Goal: Task Accomplishment & Management: Manage account settings

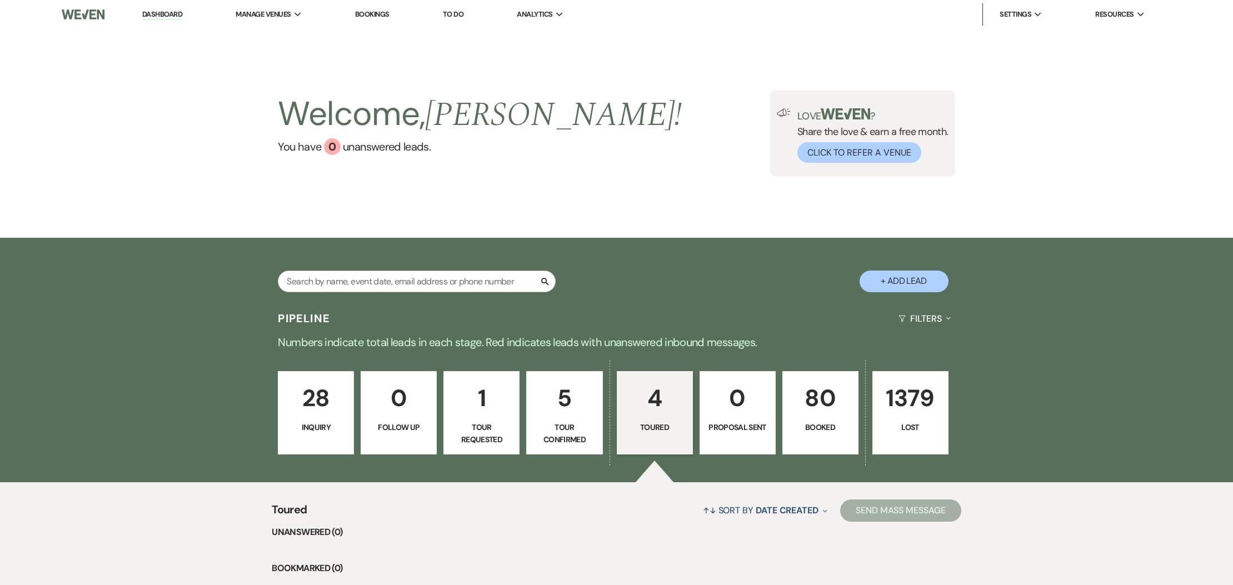
click at [570, 415] on p "5" at bounding box center [565, 398] width 62 height 37
select select "4"
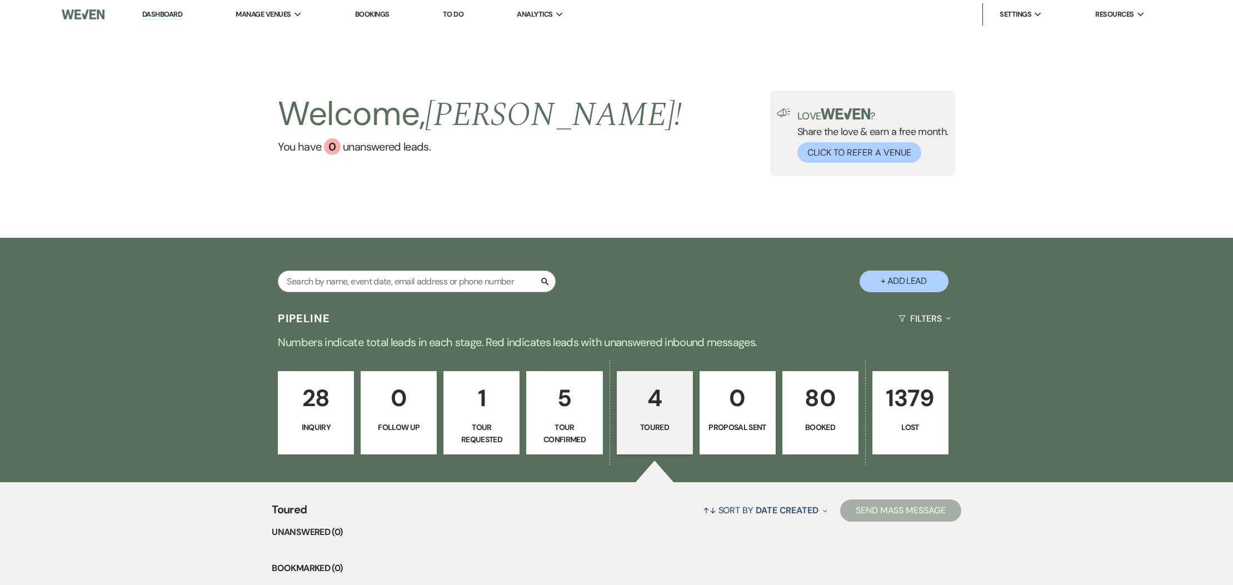
select select "4"
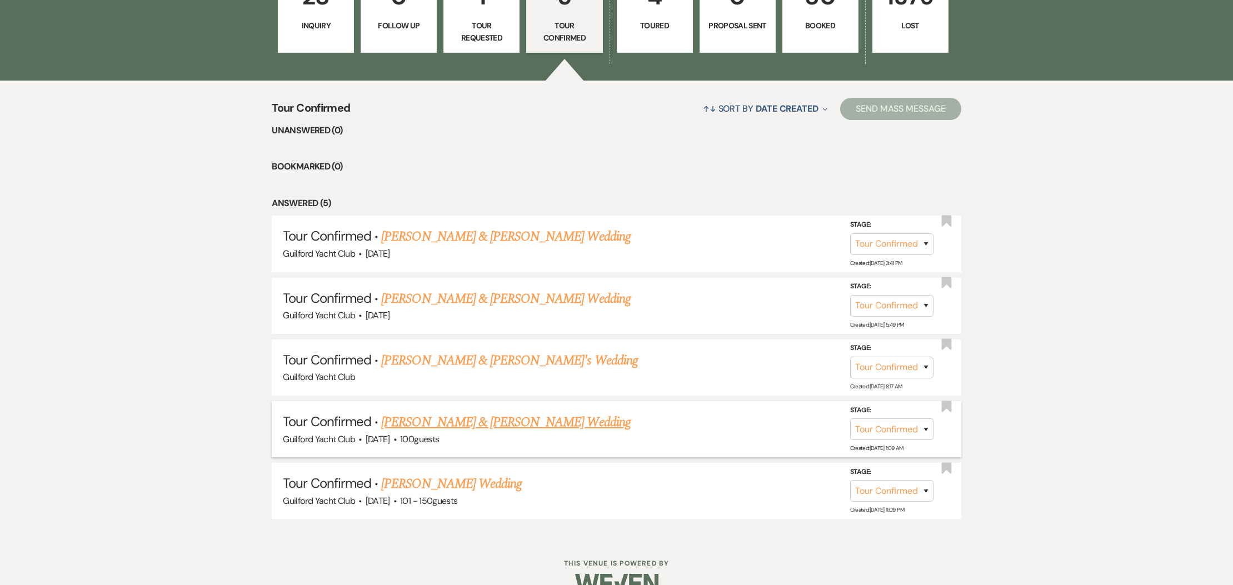
scroll to position [402, 0]
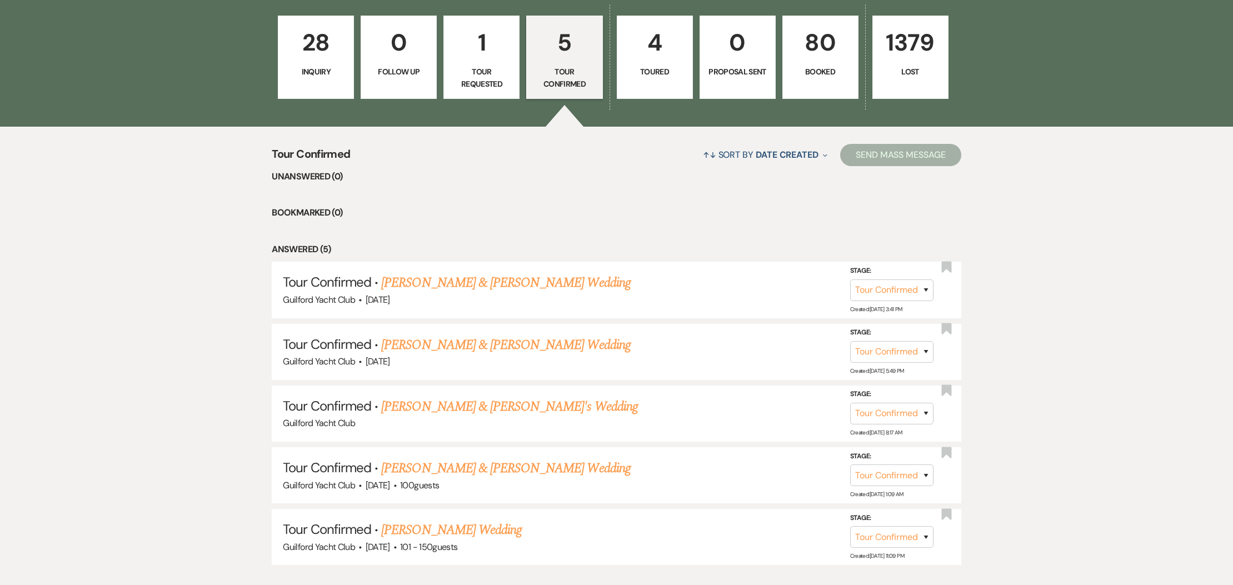
click at [470, 74] on p "Tour Requested" at bounding box center [482, 78] width 62 height 25
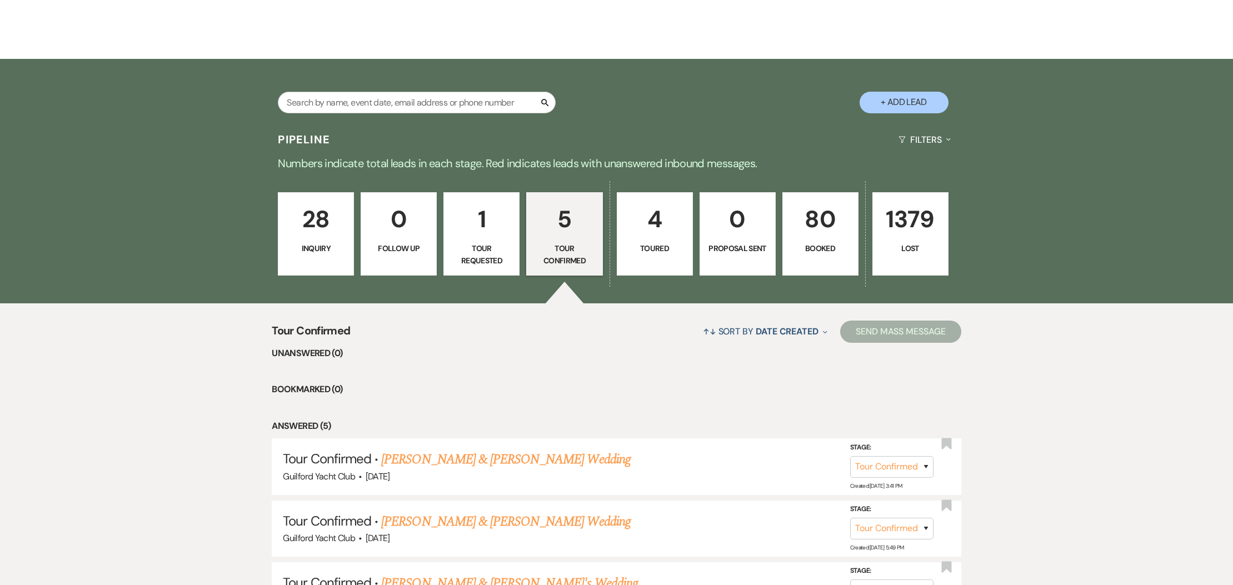
select select "2"
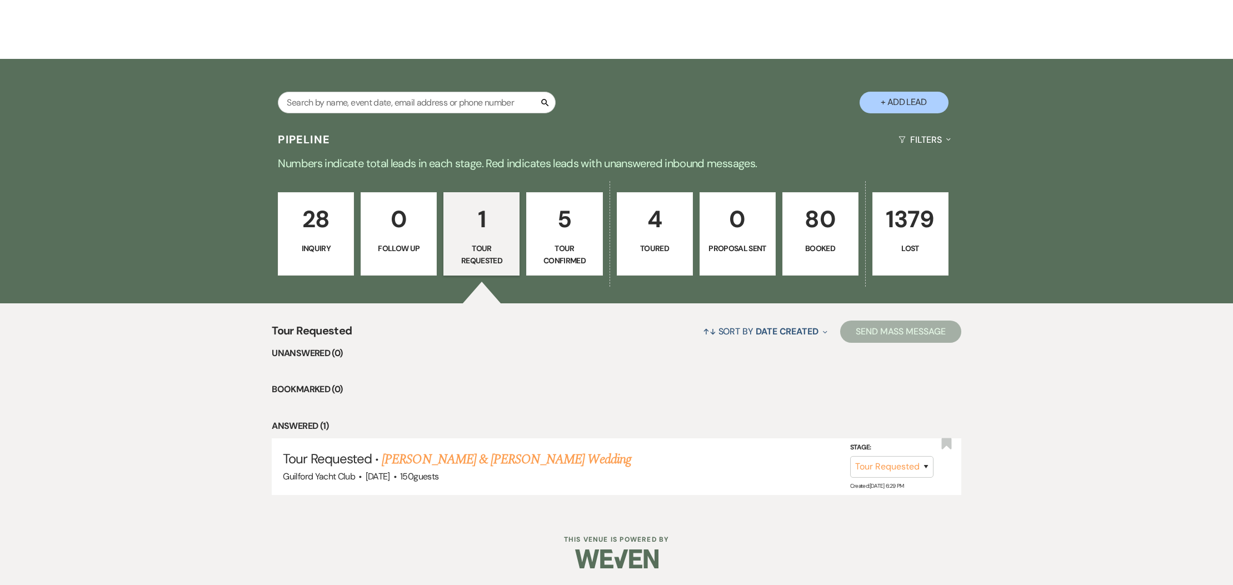
click at [559, 228] on p "5" at bounding box center [565, 219] width 62 height 37
select select "4"
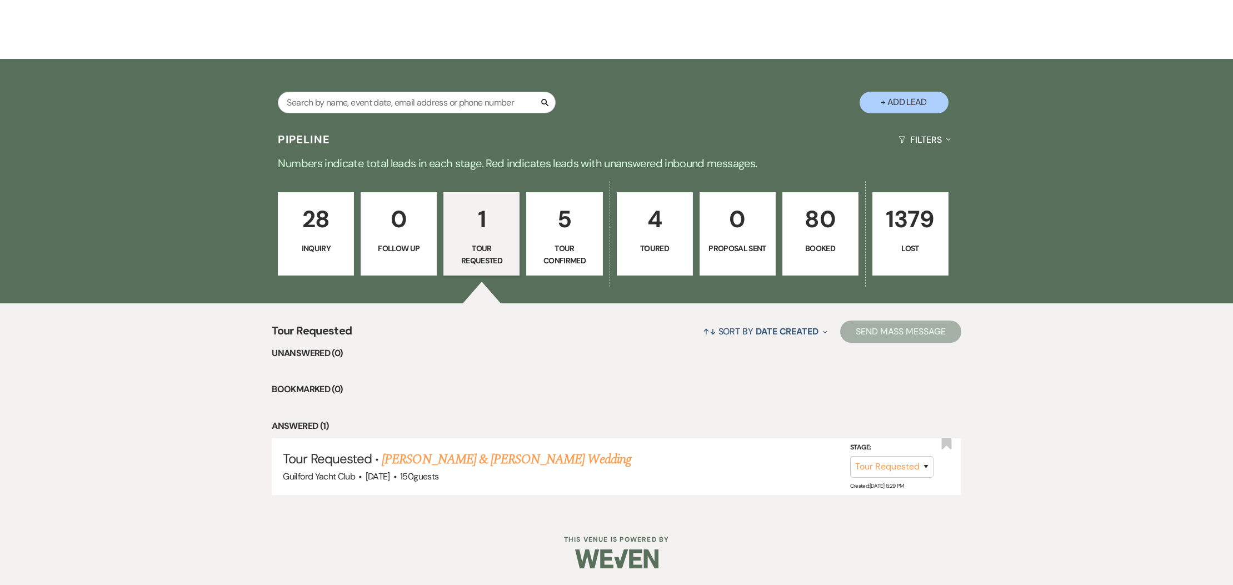
select select "4"
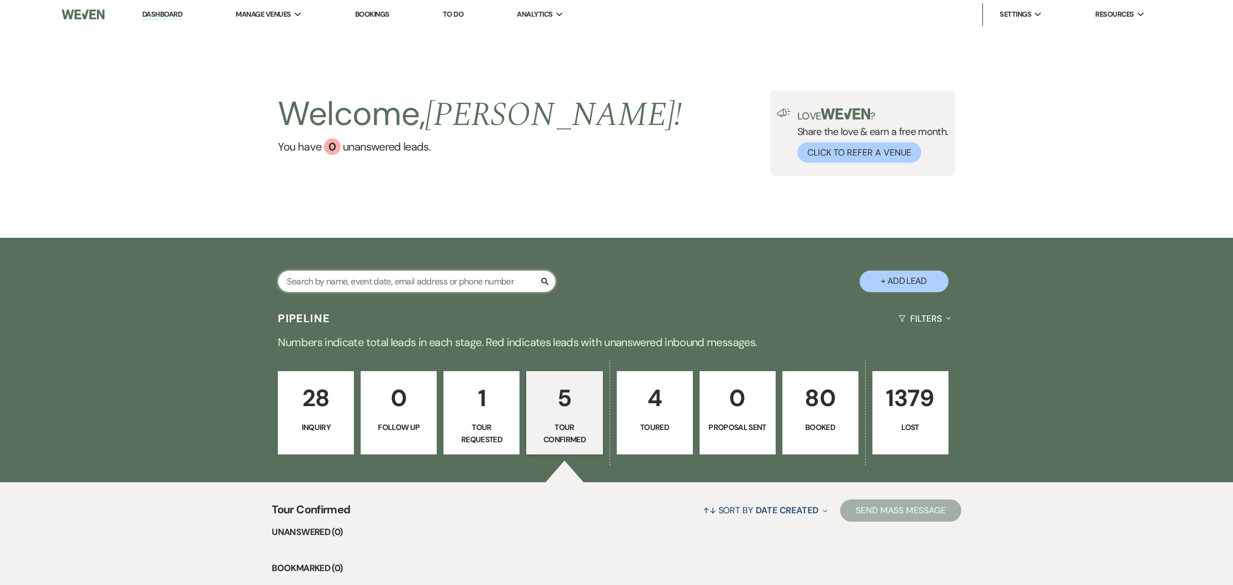
click at [383, 274] on input "text" at bounding box center [417, 282] width 278 height 22
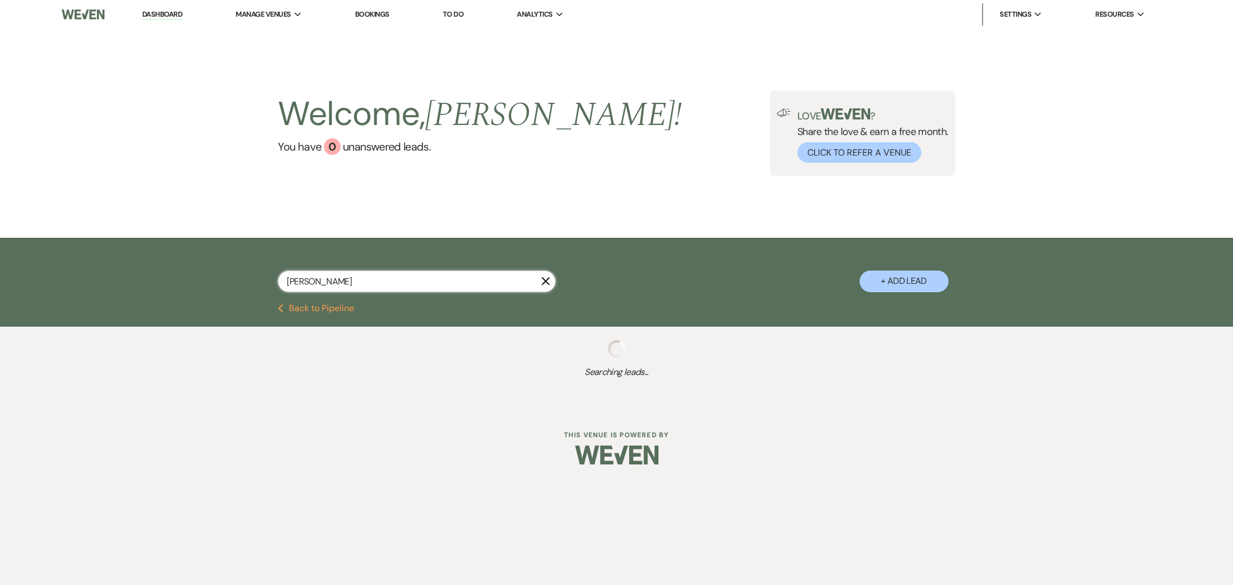
type input "[PERSON_NAME]"
select select "8"
select select "5"
select select "8"
select select "6"
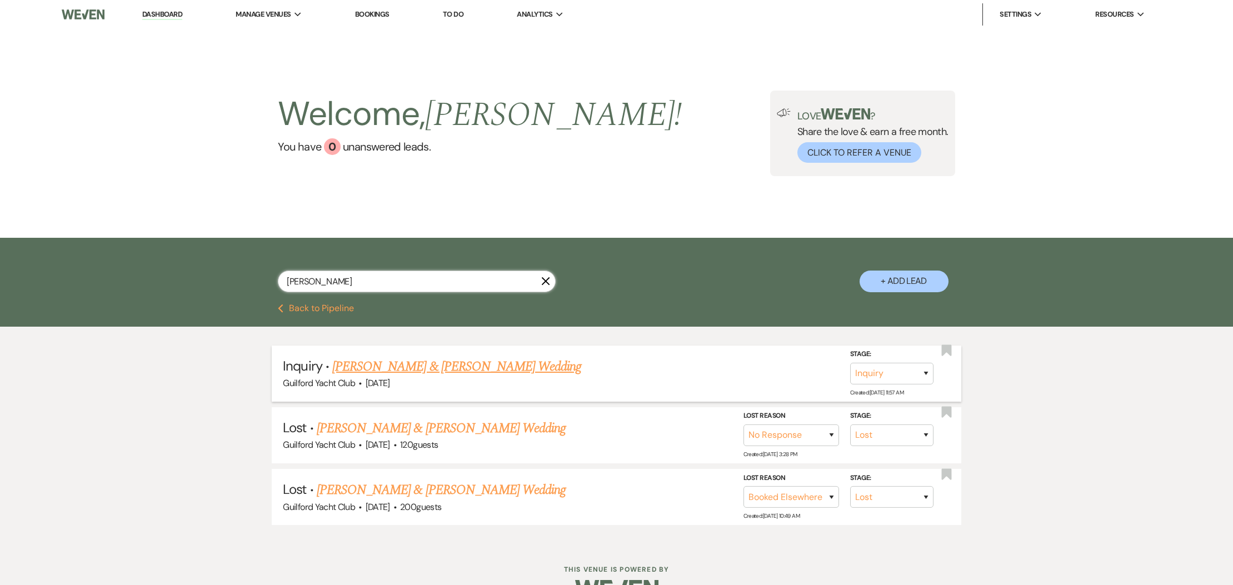
type input "[PERSON_NAME]"
click at [428, 368] on link "[PERSON_NAME] & [PERSON_NAME] Wedding" at bounding box center [456, 367] width 249 height 20
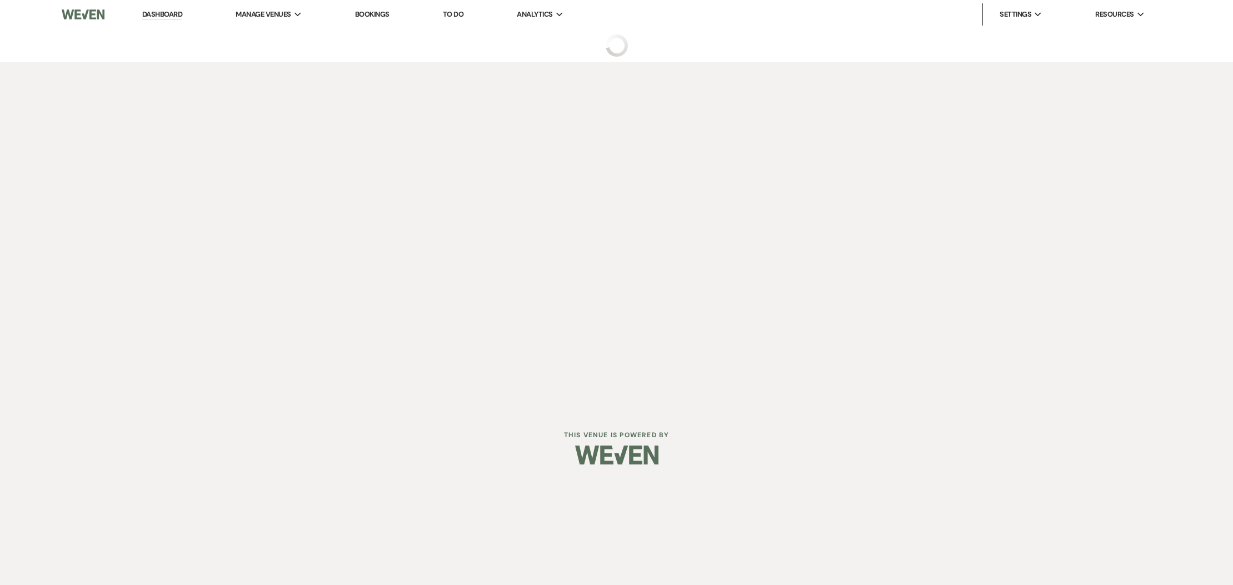
select select "5"
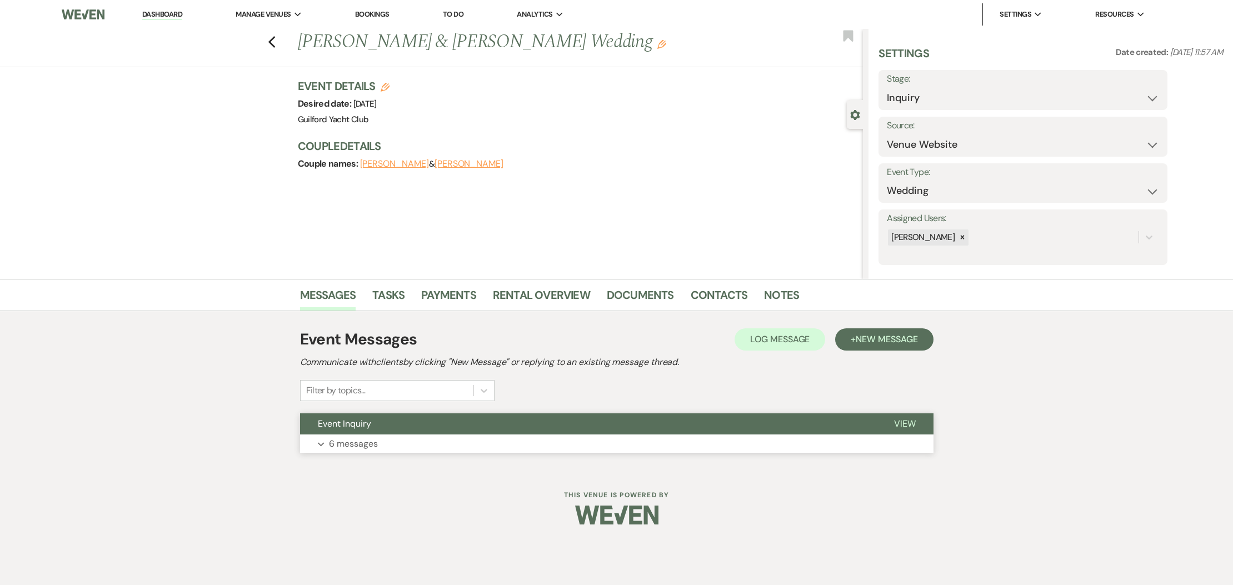
drag, startPoint x: 910, startPoint y: 426, endPoint x: 849, endPoint y: 424, distance: 60.6
click at [910, 426] on span "View" at bounding box center [905, 424] width 22 height 12
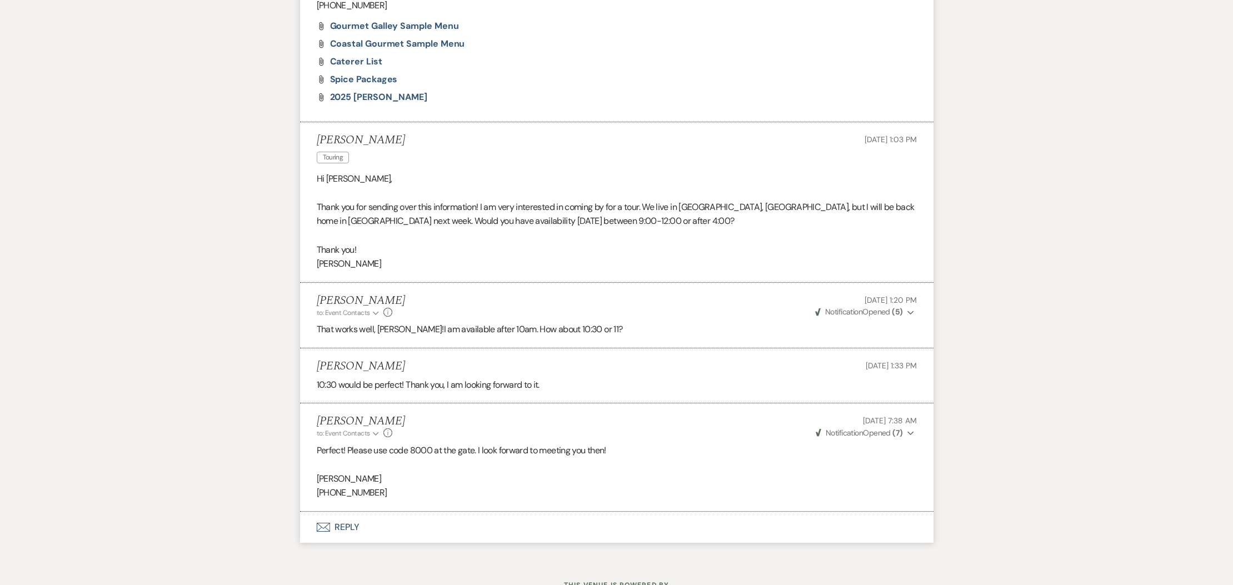
scroll to position [1001, 0]
click at [345, 542] on button "Envelope Reply" at bounding box center [617, 526] width 634 height 31
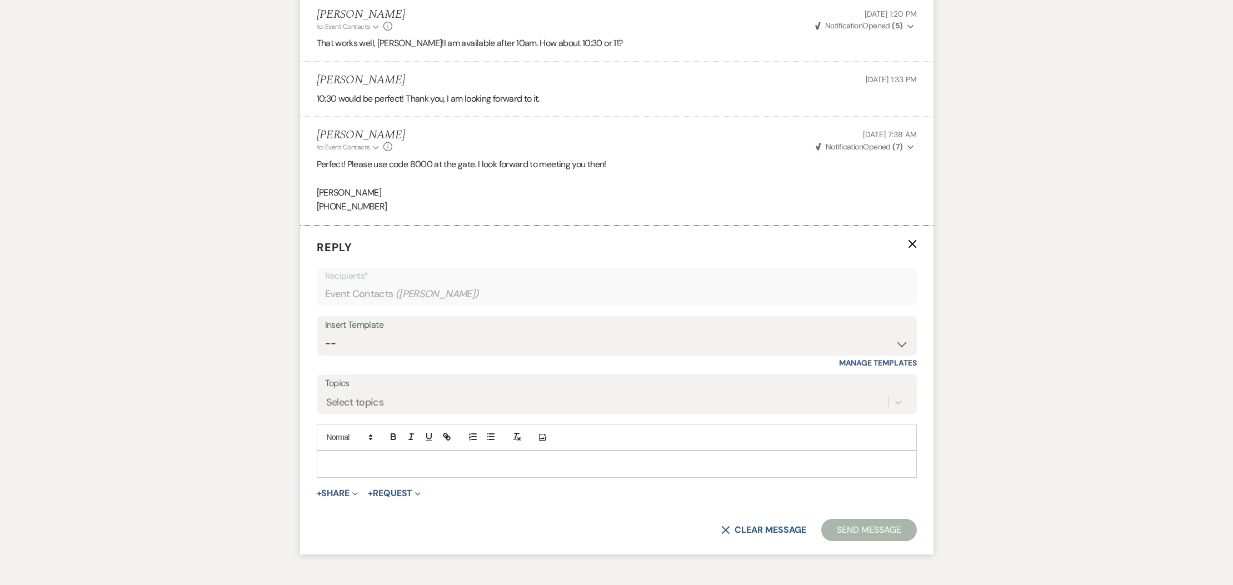
scroll to position [1287, 0]
click at [358, 470] on p at bounding box center [617, 464] width 582 height 12
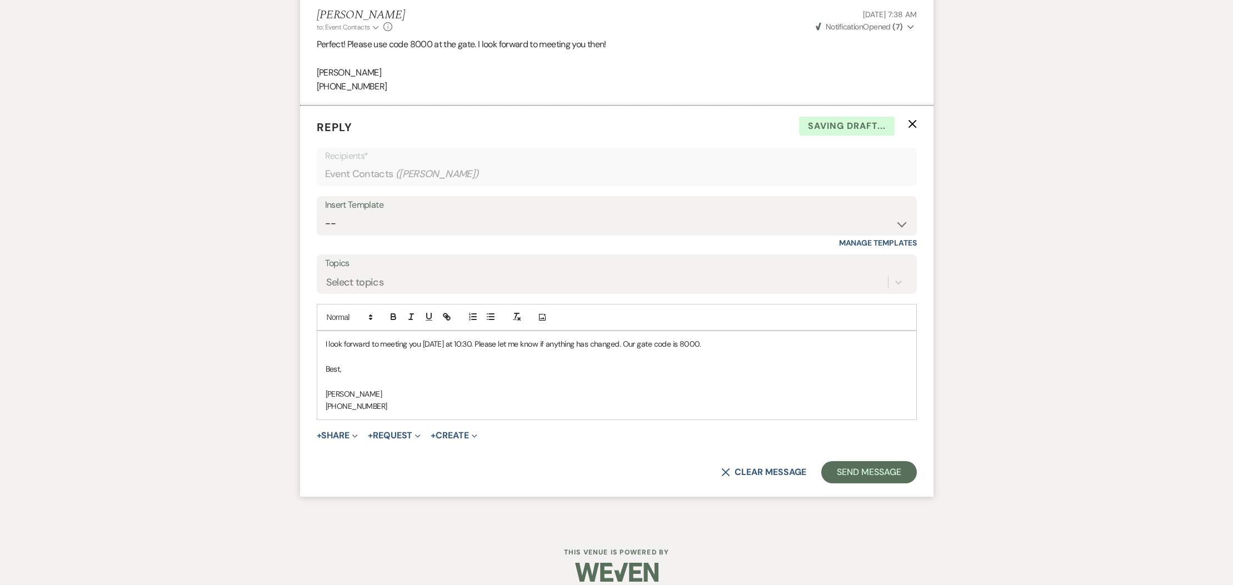
scroll to position [1413, 0]
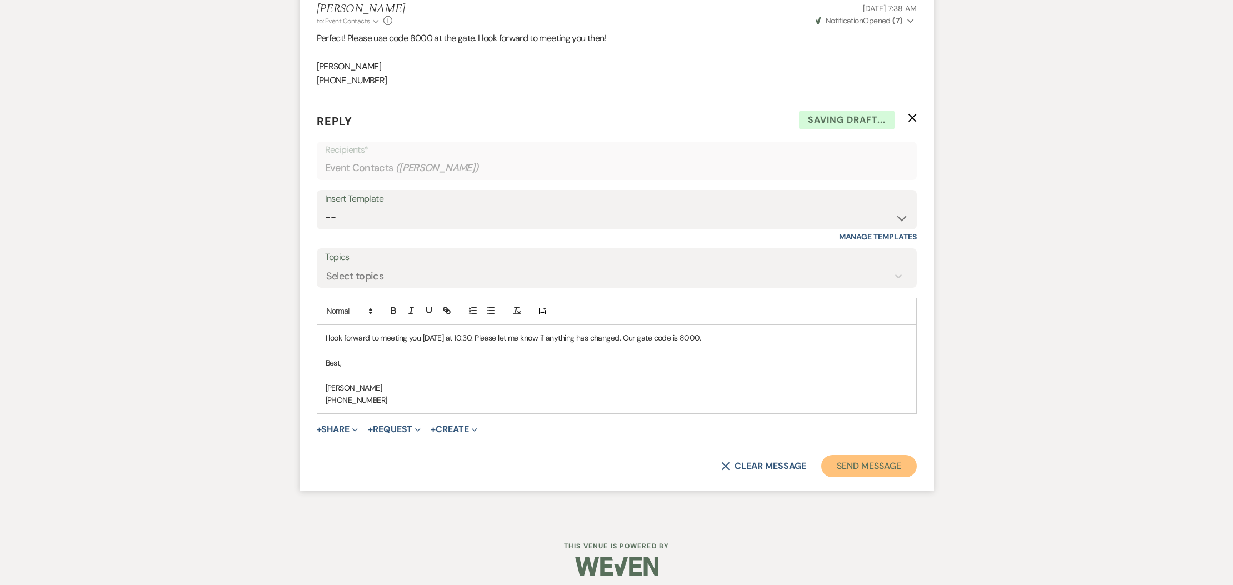
click at [844, 477] on button "Send Message" at bounding box center [868, 466] width 95 height 22
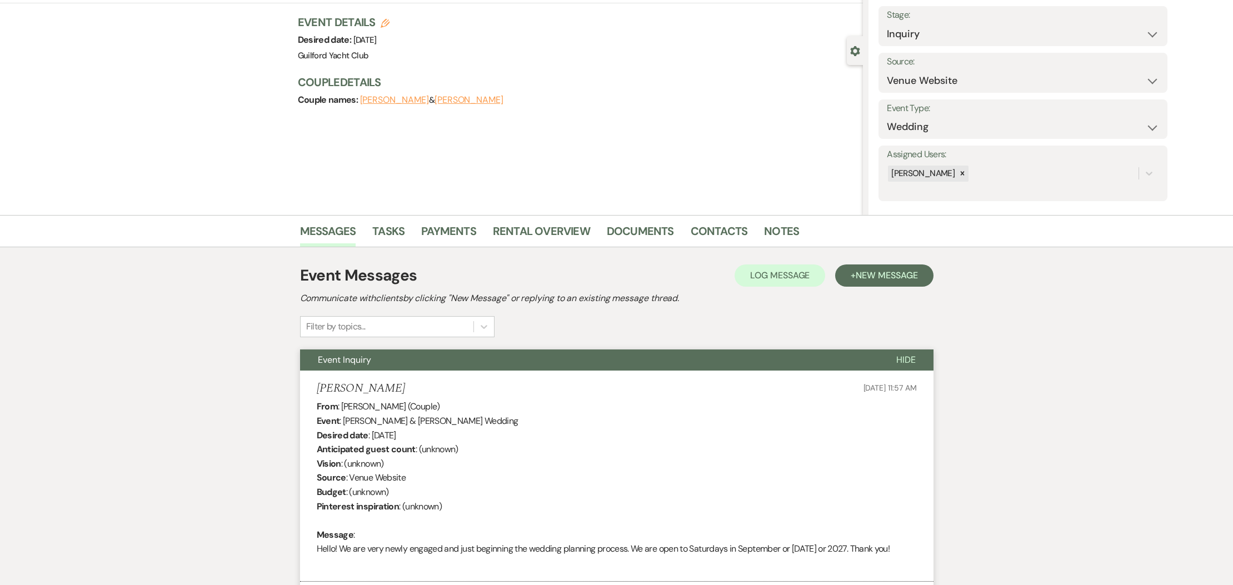
scroll to position [0, 0]
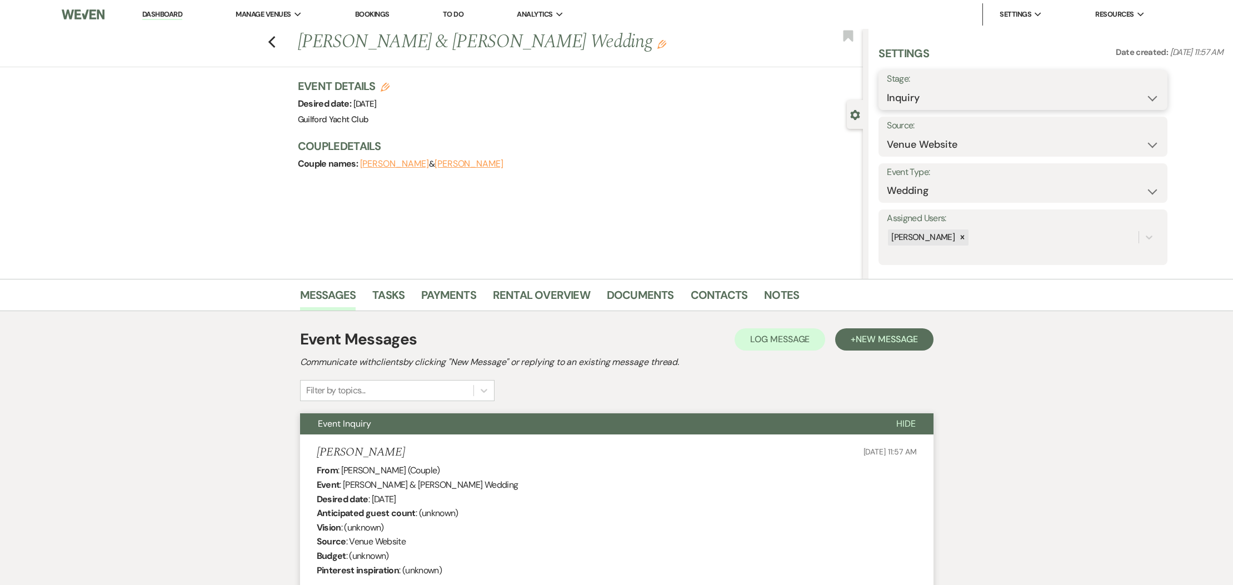
click at [959, 99] on select "Inquiry Follow Up Tour Requested Tour Confirmed Toured Proposal Sent Booked Lost" at bounding box center [1023, 98] width 272 height 22
select select "2"
click at [1139, 93] on button "Save" at bounding box center [1136, 90] width 63 height 22
click at [273, 43] on icon "Previous" at bounding box center [272, 42] width 8 height 13
select select "2"
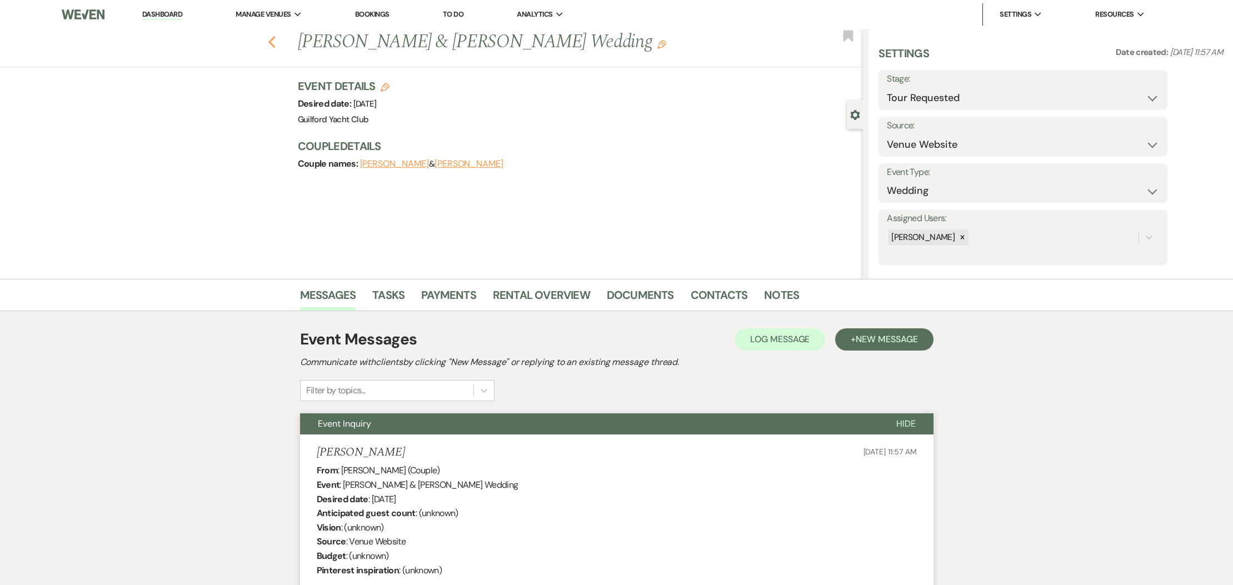
select select "8"
select select "5"
select select "8"
select select "6"
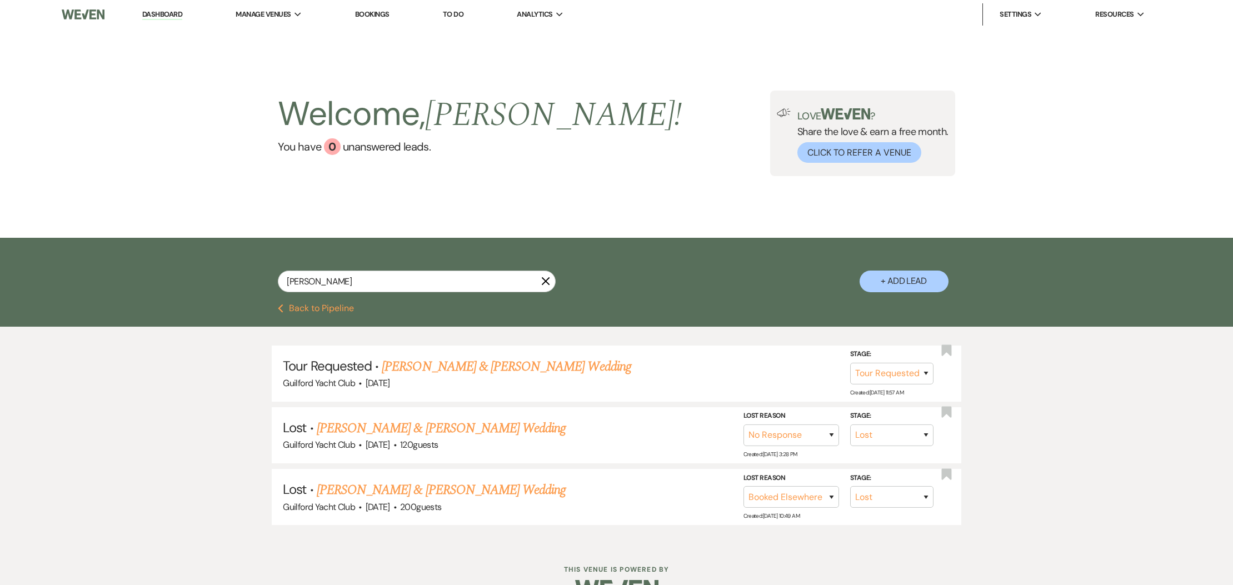
click at [326, 310] on button "Previous Back to Pipeline" at bounding box center [316, 308] width 76 height 9
select select "4"
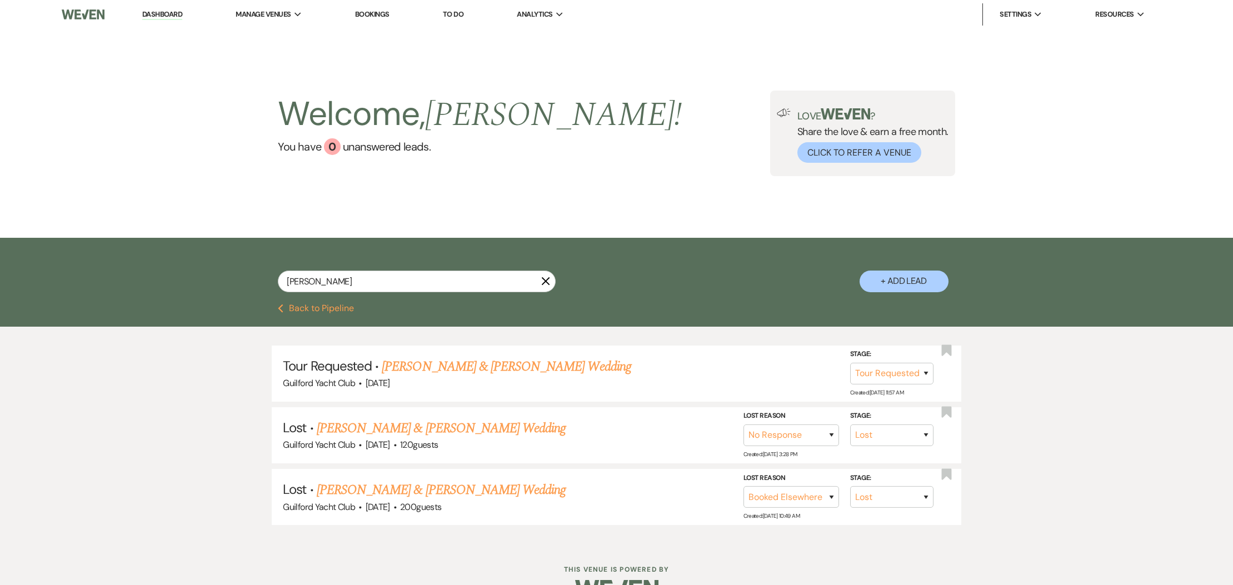
select select "4"
